Goal: Task Accomplishment & Management: Manage account settings

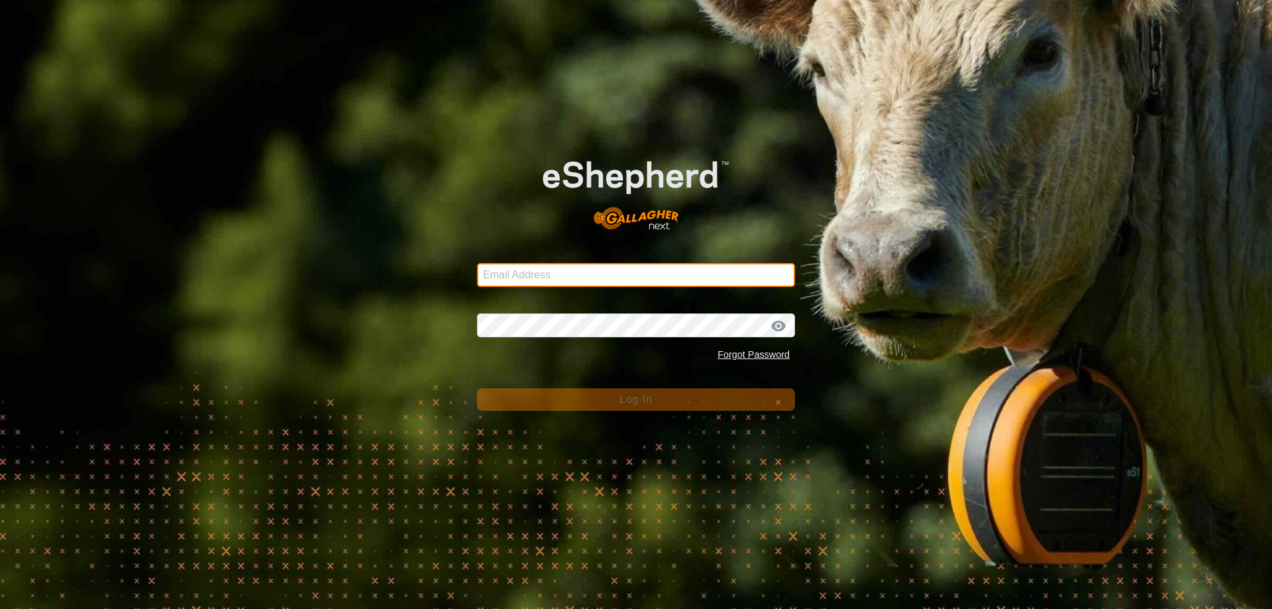
type input "kohunuitrusts@gmail.com"
click at [619, 268] on input "kohunuitrusts@gmail.com" at bounding box center [636, 275] width 318 height 24
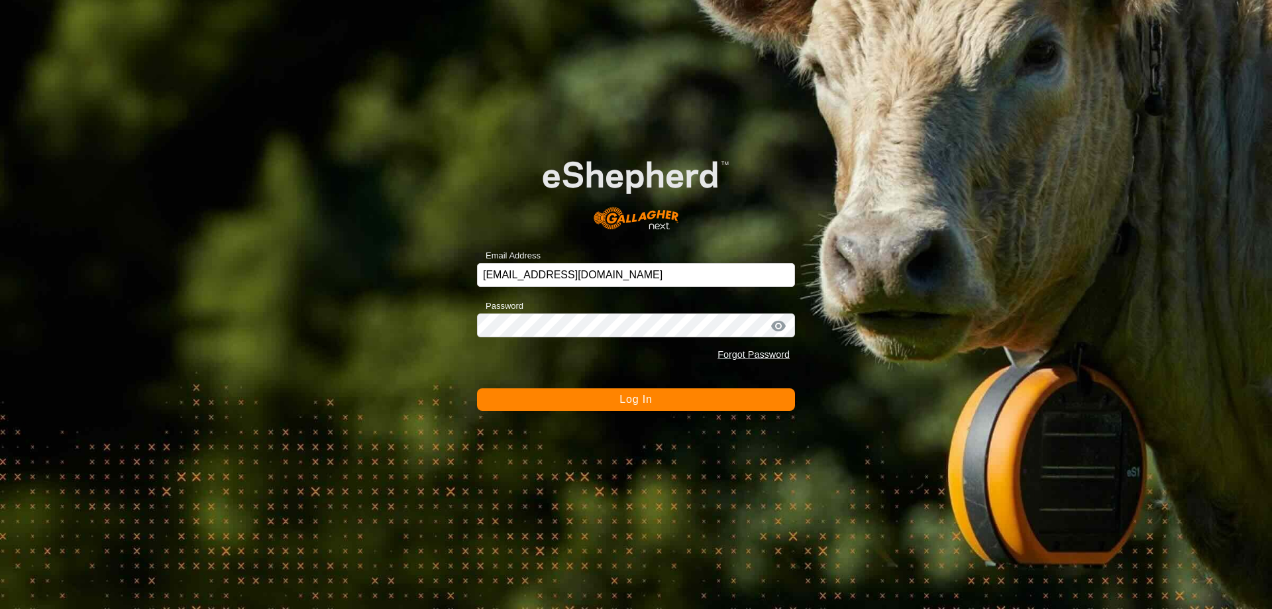
click at [650, 395] on span "Log In" at bounding box center [635, 398] width 32 height 11
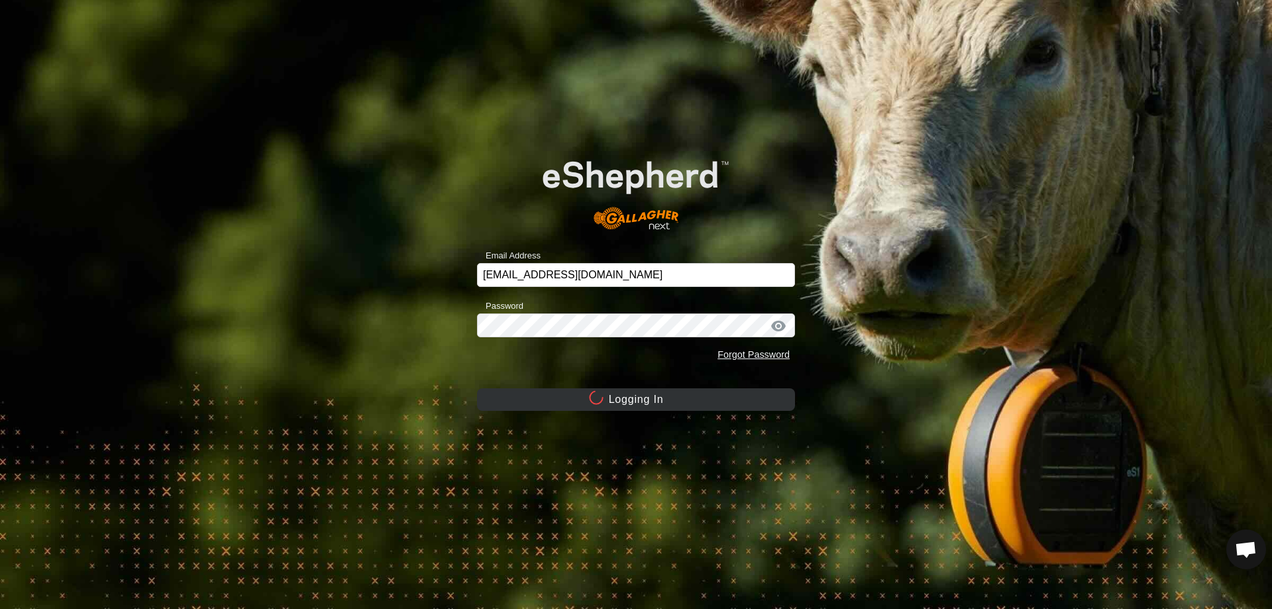
scroll to position [2869, 0]
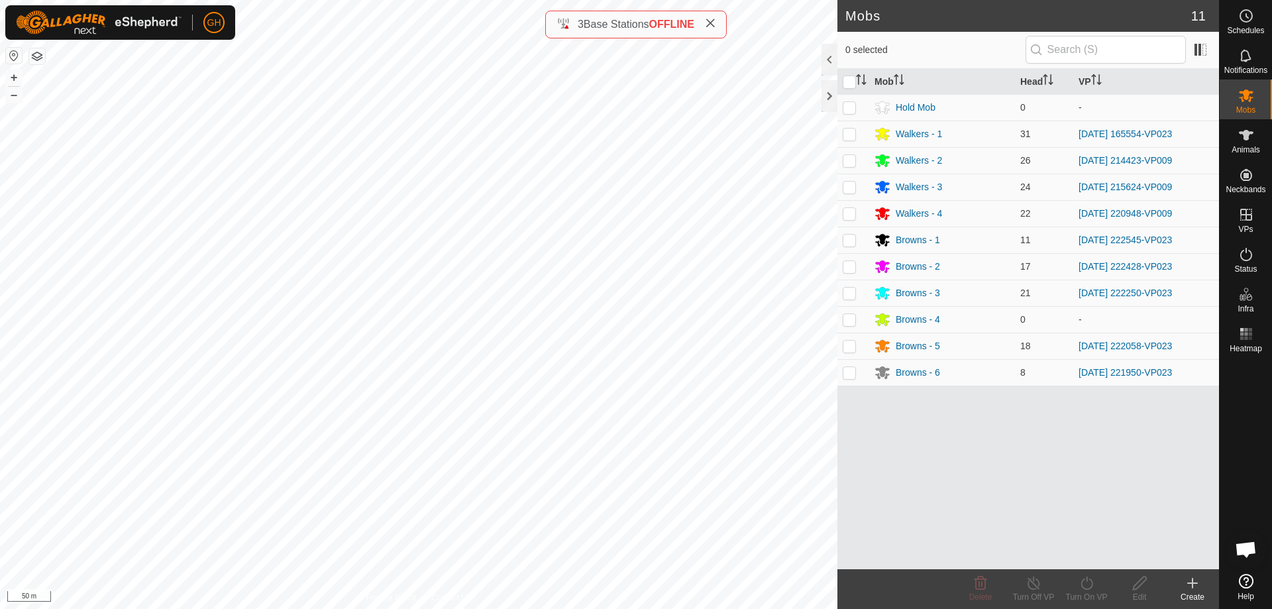
scroll to position [2869, 0]
click at [720, 19] on div "3 Base Stations OFFLINE" at bounding box center [635, 25] width 181 height 28
click at [713, 25] on icon at bounding box center [710, 23] width 11 height 11
